Goal: Task Accomplishment & Management: Complete application form

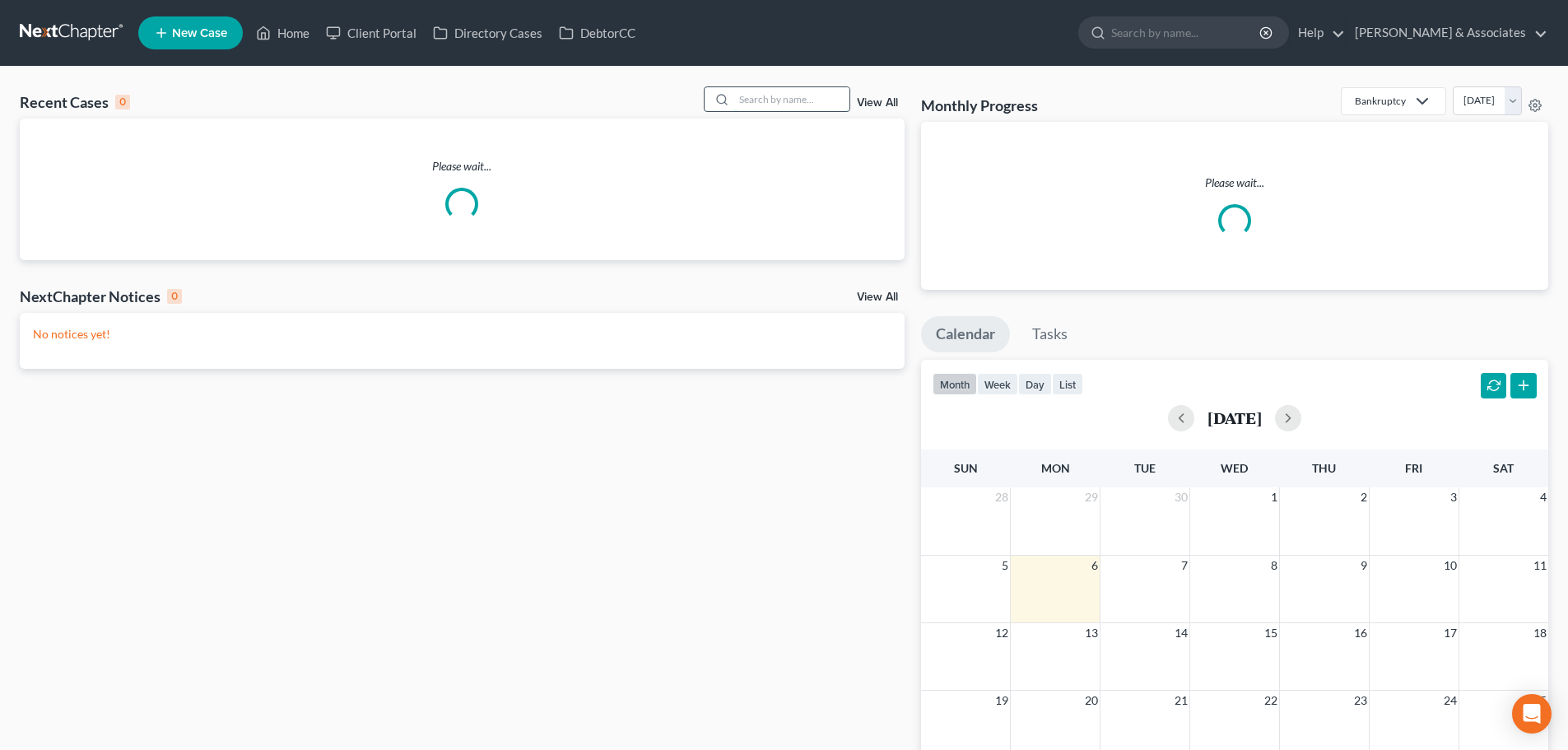
click at [808, 101] on input "search" at bounding box center [792, 99] width 116 height 23
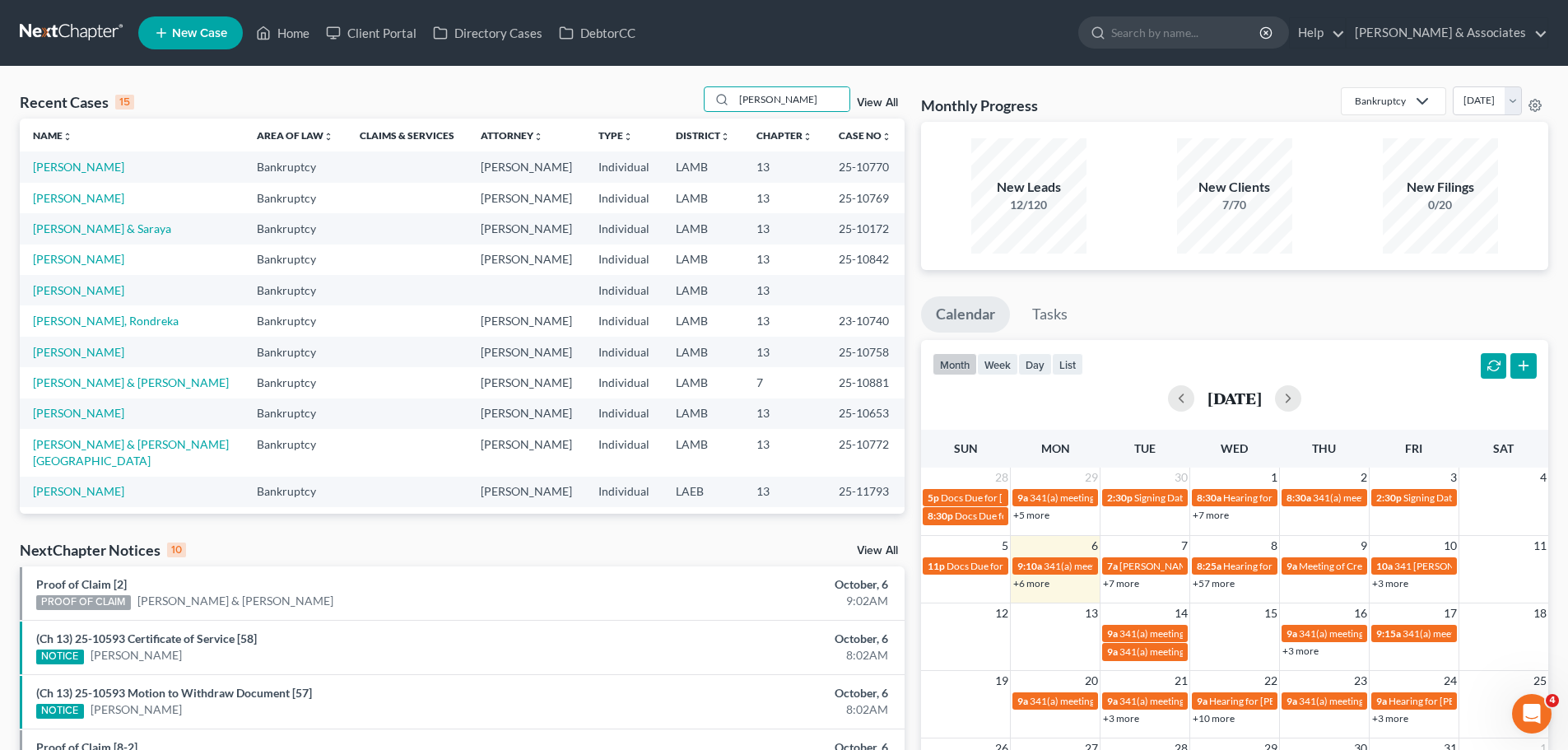
click at [55, 183] on td "[PERSON_NAME]" at bounding box center [132, 198] width 224 height 30
click at [826, 99] on input "[PERSON_NAME]" at bounding box center [792, 99] width 116 height 23
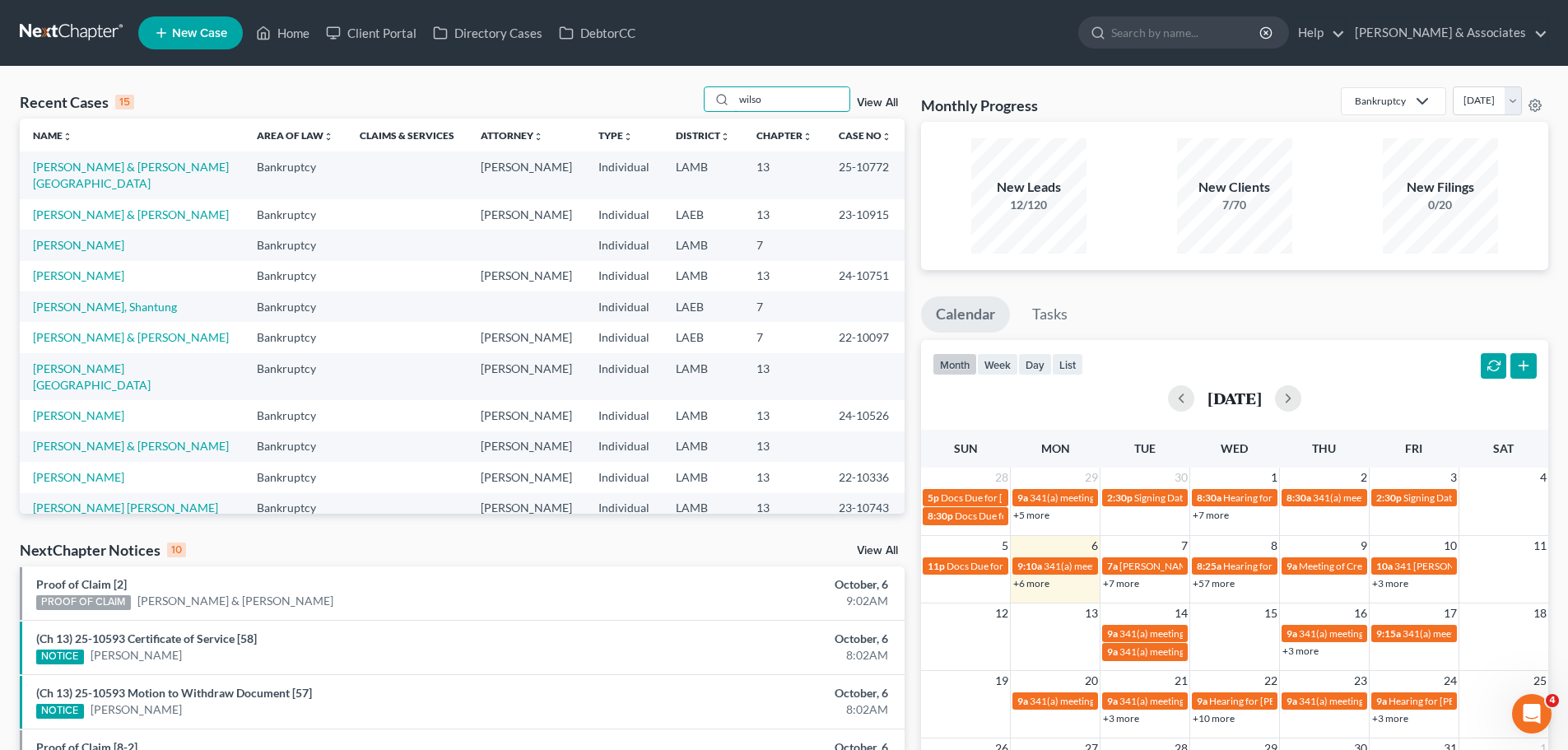
type input "wilso"
click at [72, 157] on td "[PERSON_NAME] & [PERSON_NAME][GEOGRAPHIC_DATA]" at bounding box center [132, 175] width 224 height 47
click at [72, 168] on link "[PERSON_NAME] & [PERSON_NAME][GEOGRAPHIC_DATA]" at bounding box center [131, 175] width 196 height 30
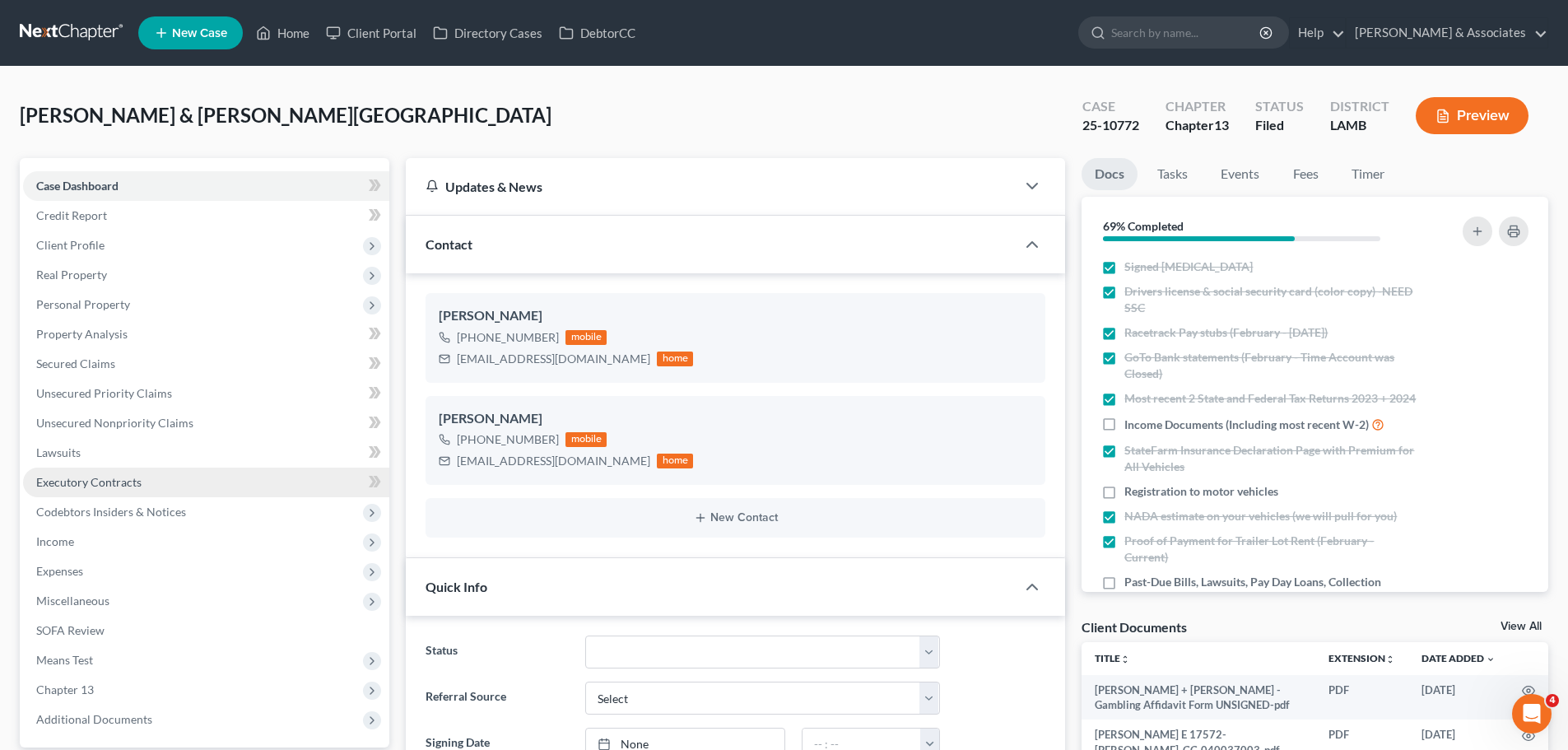
scroll to position [3050, 0]
click at [513, 362] on div "[EMAIL_ADDRESS][DOMAIN_NAME]" at bounding box center [553, 359] width 193 height 17
copy div "[EMAIL_ADDRESS][DOMAIN_NAME]"
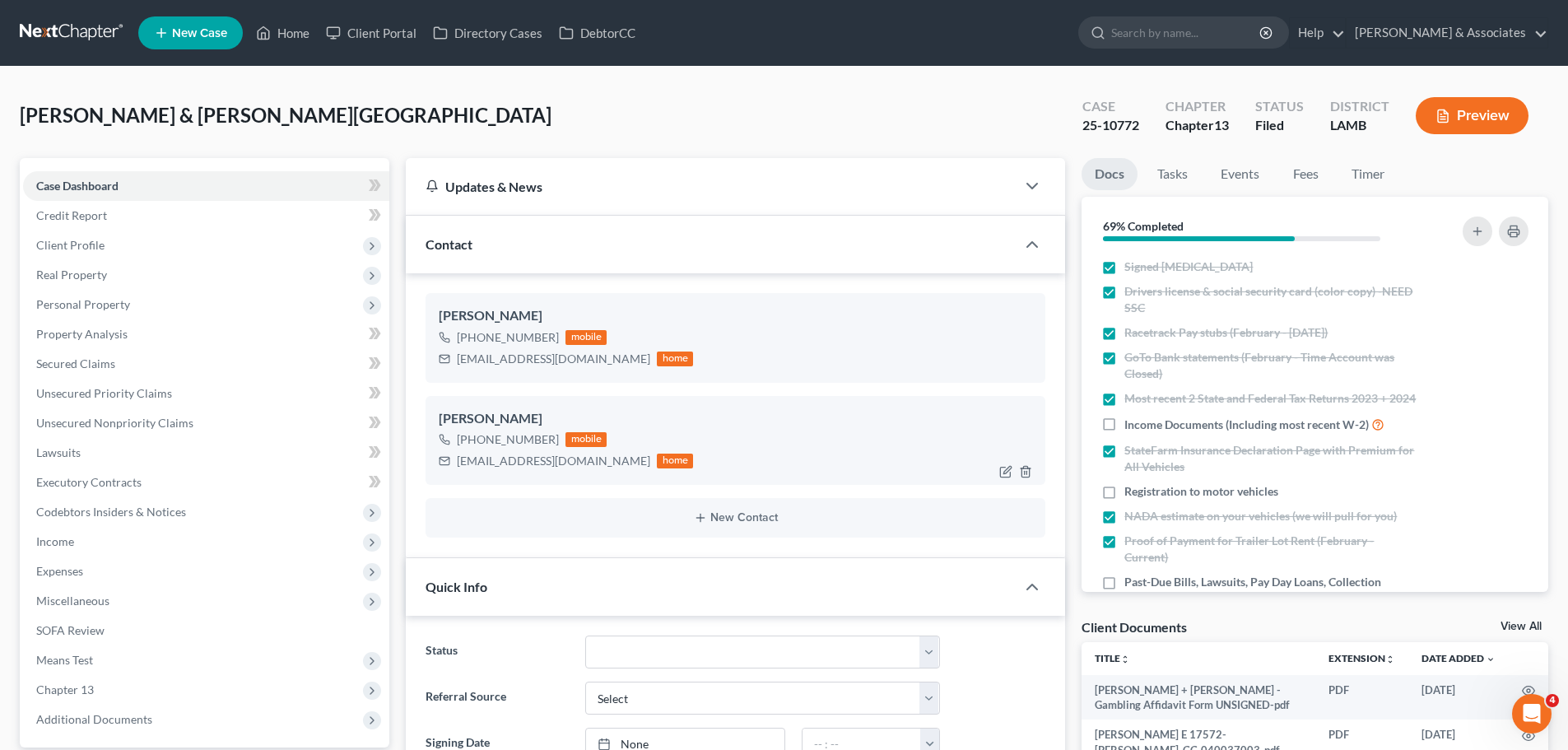
click at [520, 464] on div "[EMAIL_ADDRESS][DOMAIN_NAME]" at bounding box center [553, 461] width 193 height 17
copy div "[EMAIL_ADDRESS][DOMAIN_NAME]"
click at [173, 242] on span "Client Profile" at bounding box center [206, 245] width 366 height 29
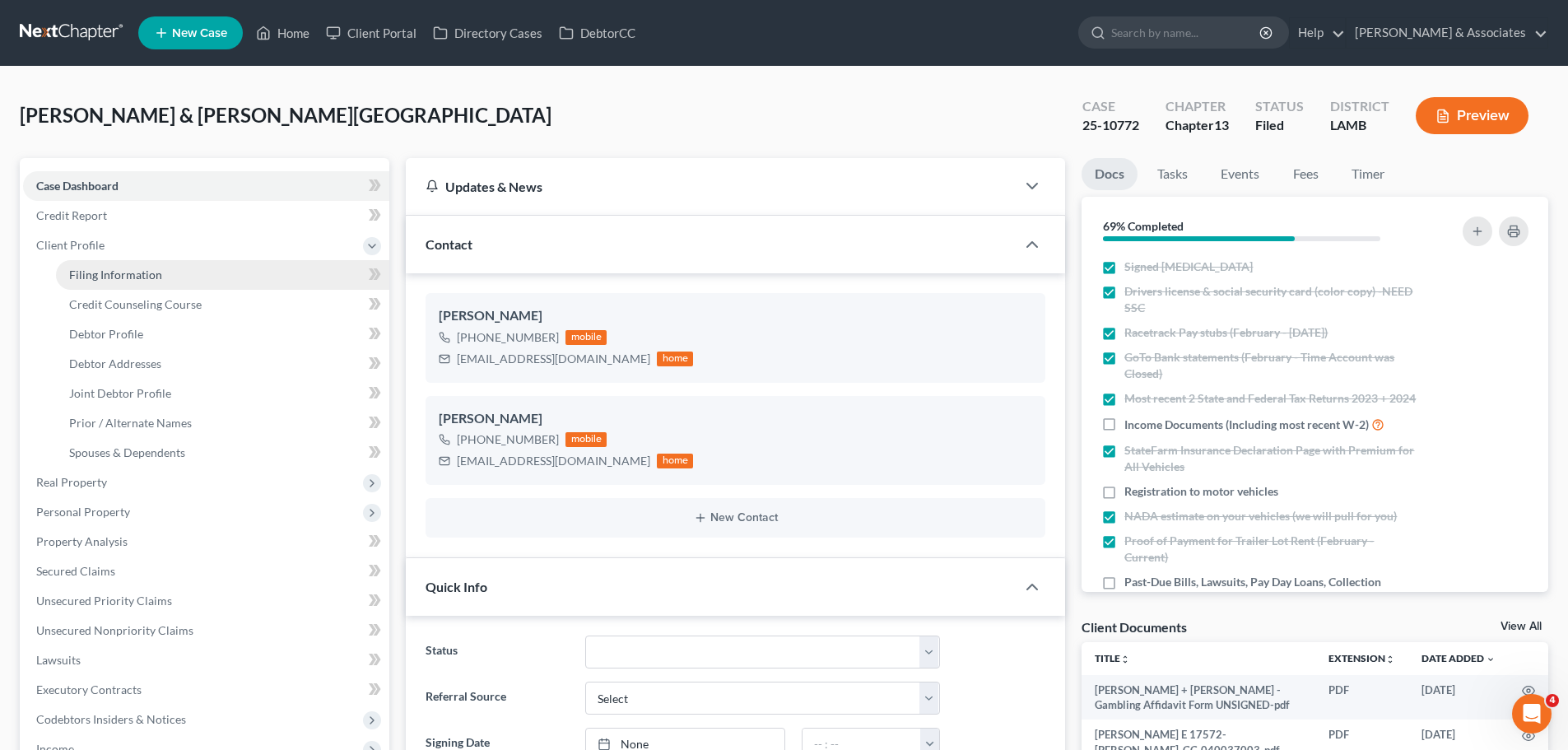
click at [148, 277] on span "Filing Information" at bounding box center [116, 274] width 93 height 14
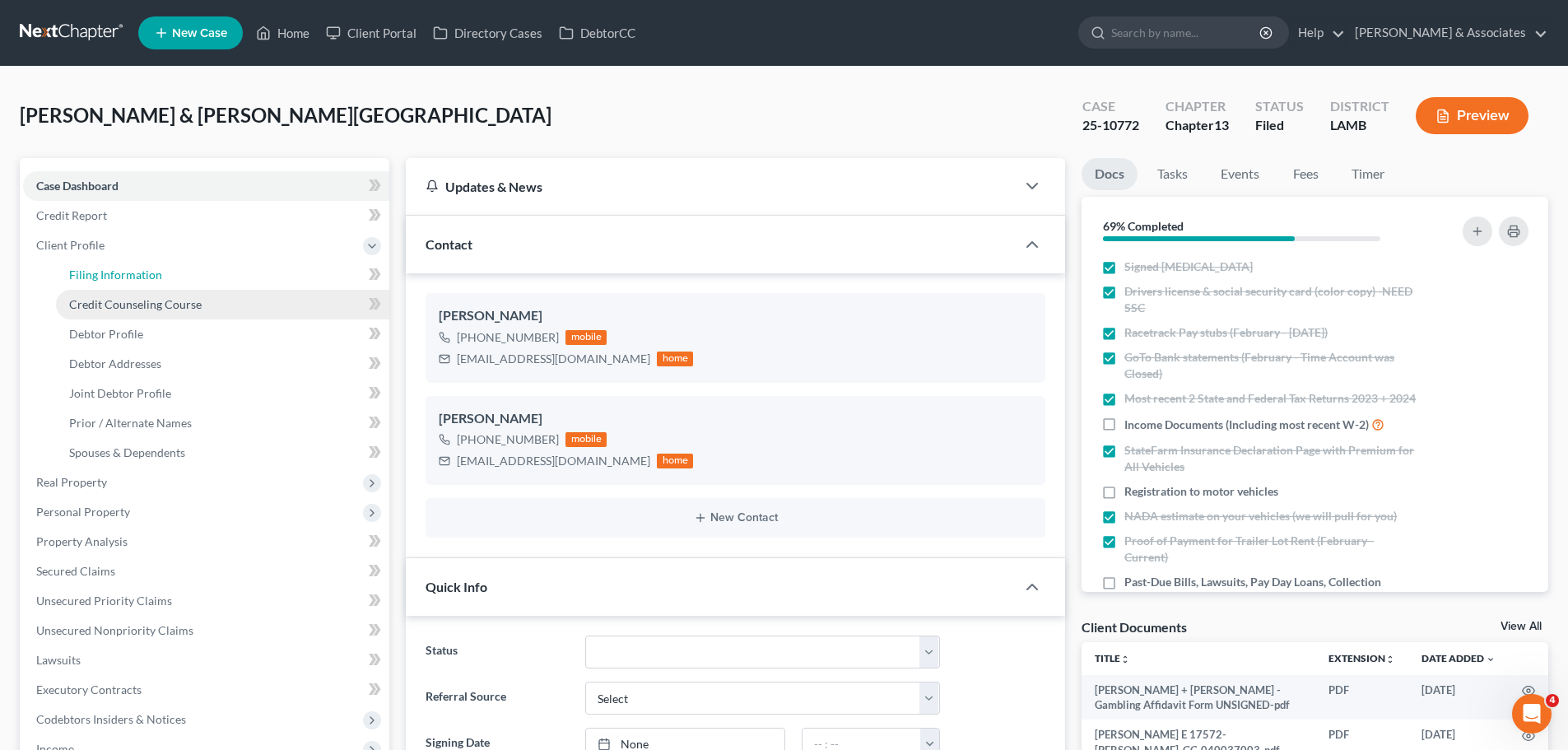
select select "1"
select select "3"
select select "19"
